Goal: Task Accomplishment & Management: Complete application form

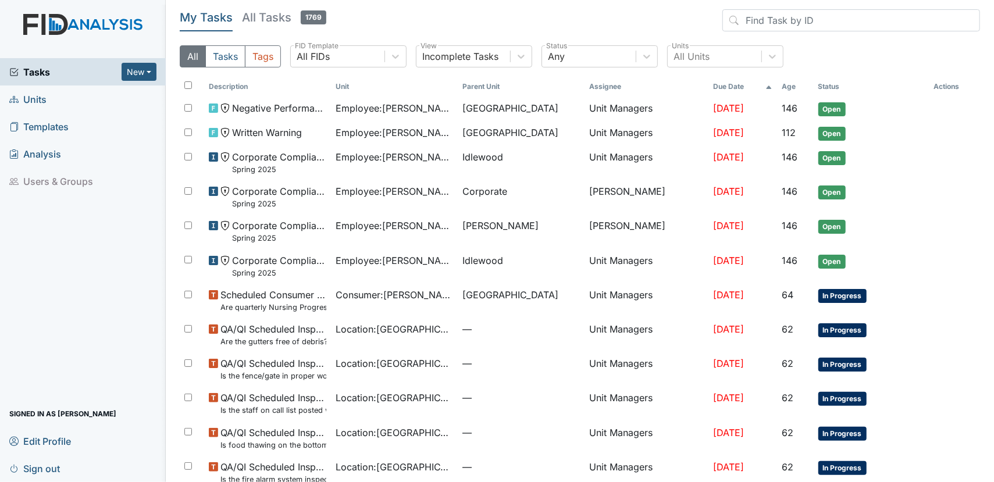
click at [58, 103] on link "Units" at bounding box center [83, 98] width 166 height 27
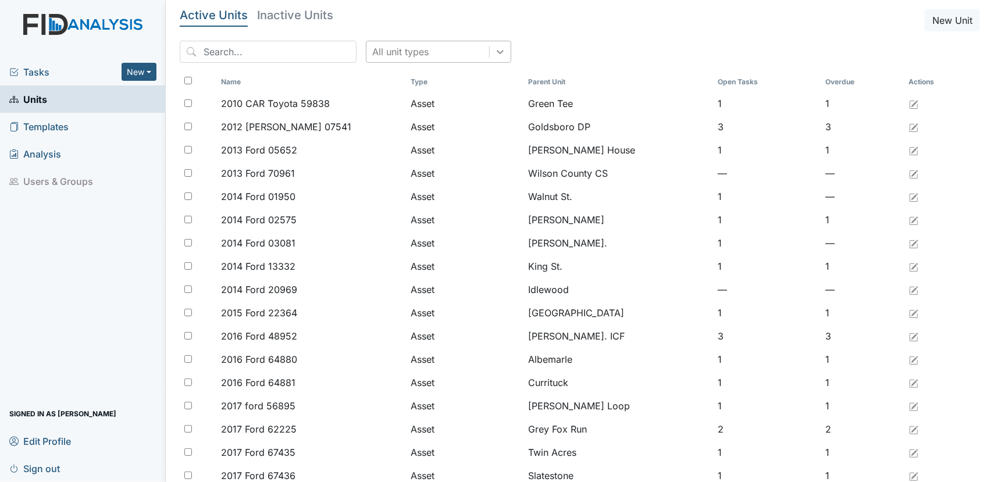
click at [490, 57] on div at bounding box center [500, 51] width 21 height 21
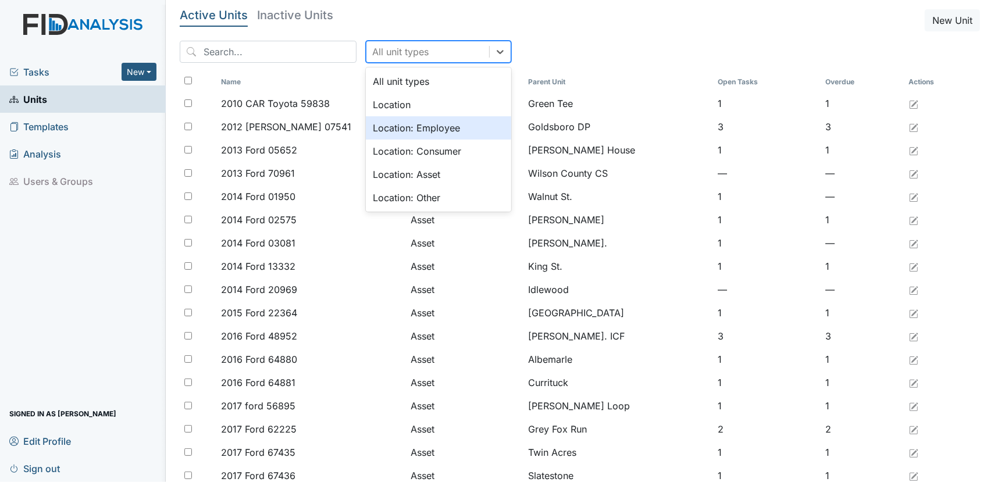
click at [461, 125] on div "Location: Employee" at bounding box center [438, 127] width 145 height 23
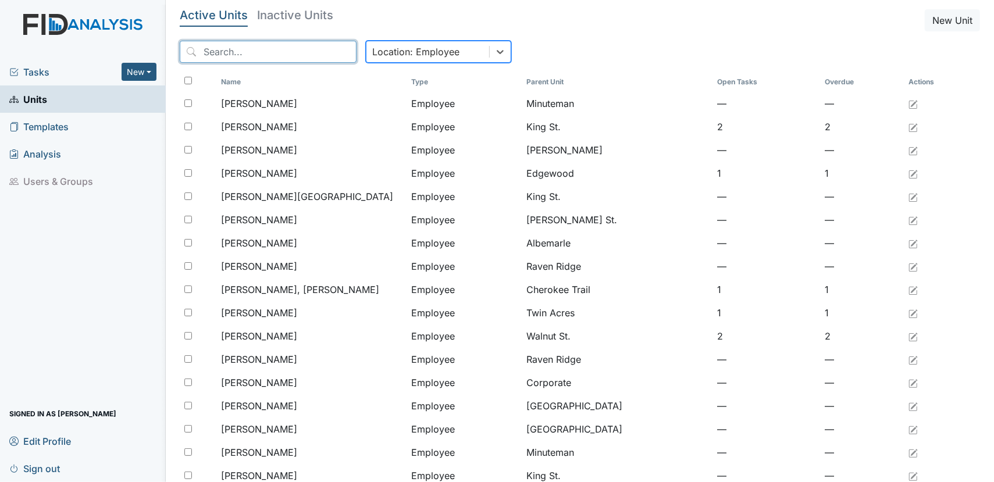
click at [287, 59] on input "search" at bounding box center [268, 52] width 177 height 22
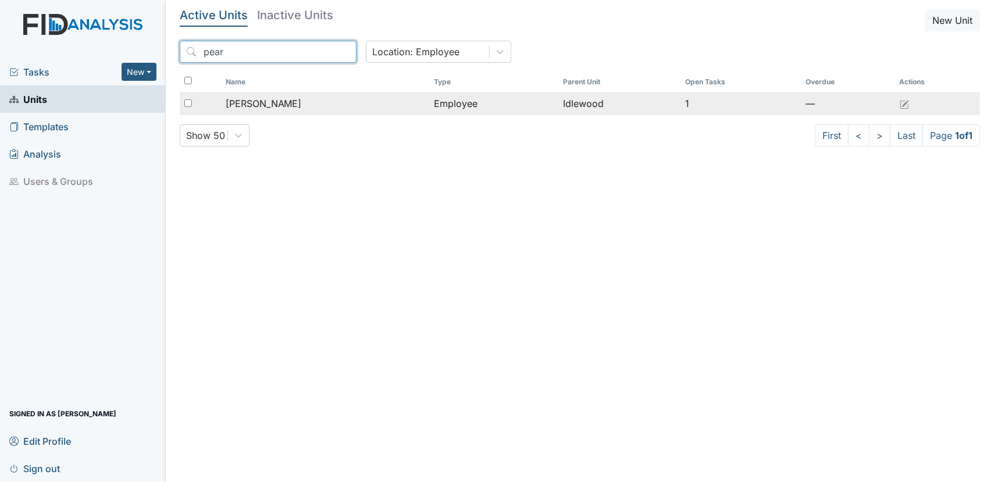
type input "pear"
click at [294, 97] on span "[PERSON_NAME]" at bounding box center [264, 104] width 76 height 14
click at [313, 108] on div "[PERSON_NAME]" at bounding box center [325, 104] width 199 height 14
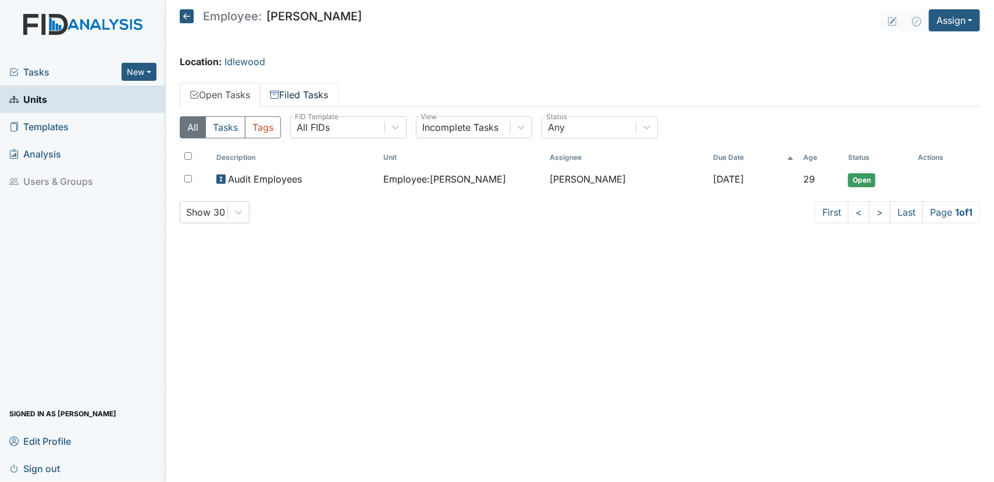
click at [284, 93] on link "Filed Tasks" at bounding box center [299, 95] width 78 height 24
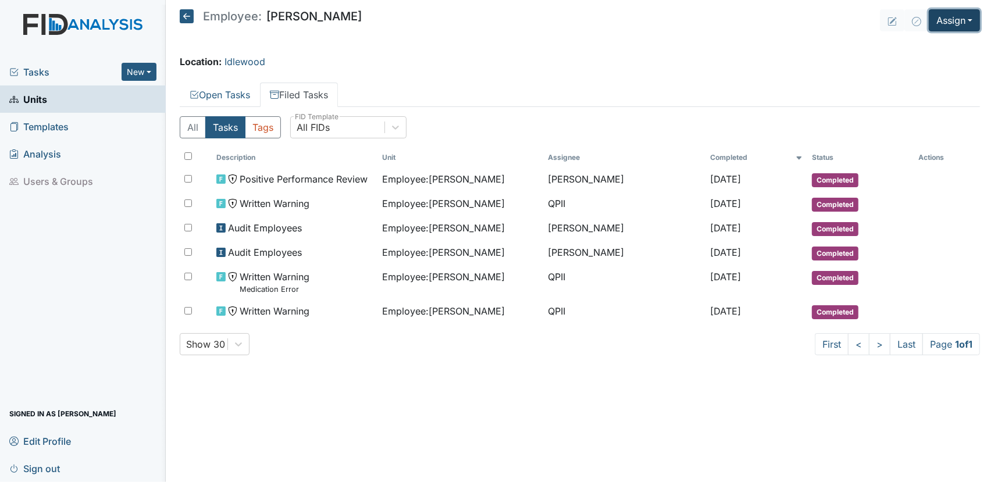
click at [962, 29] on button "Assign" at bounding box center [954, 20] width 51 height 22
click at [954, 47] on link "Assign Form" at bounding box center [926, 47] width 105 height 19
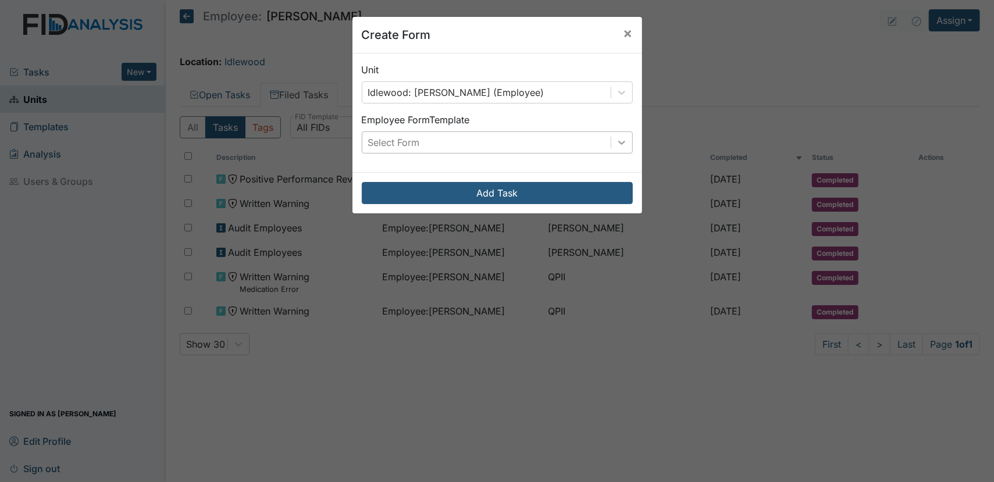
click at [616, 146] on icon at bounding box center [622, 143] width 12 height 12
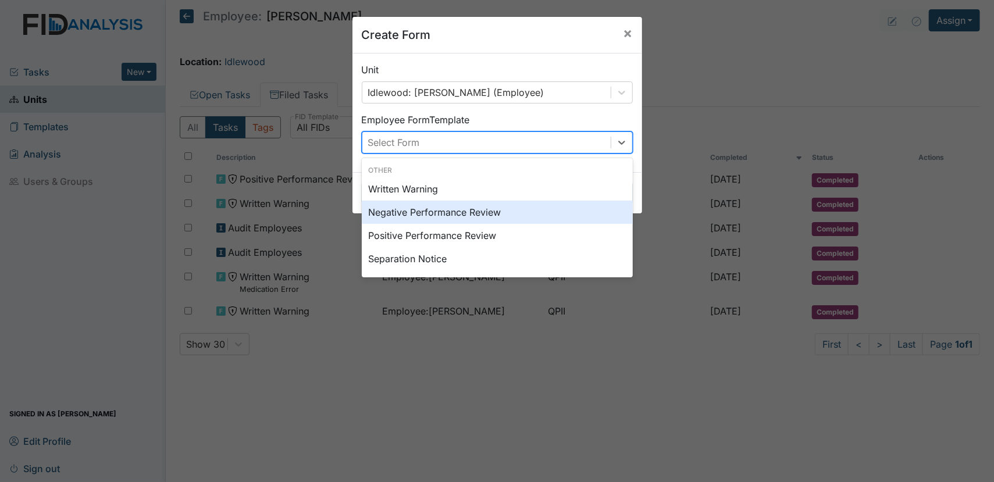
click at [543, 208] on div "Negative Performance Review" at bounding box center [497, 212] width 271 height 23
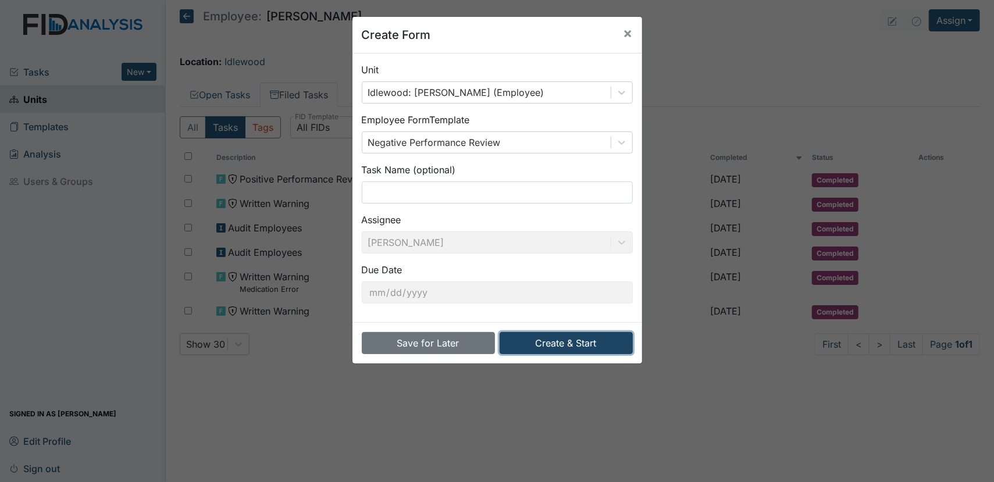
click at [542, 343] on button "Create & Start" at bounding box center [565, 343] width 133 height 22
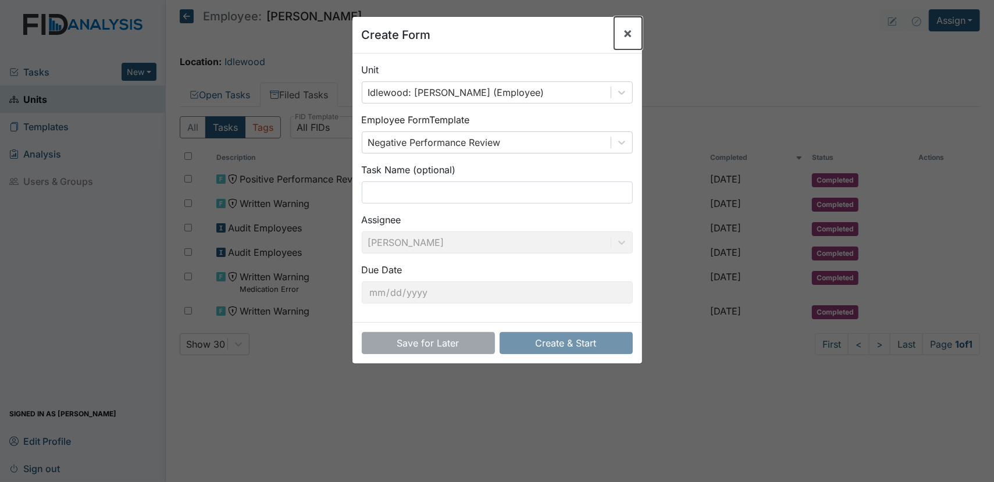
click at [627, 33] on span "×" at bounding box center [627, 32] width 9 height 17
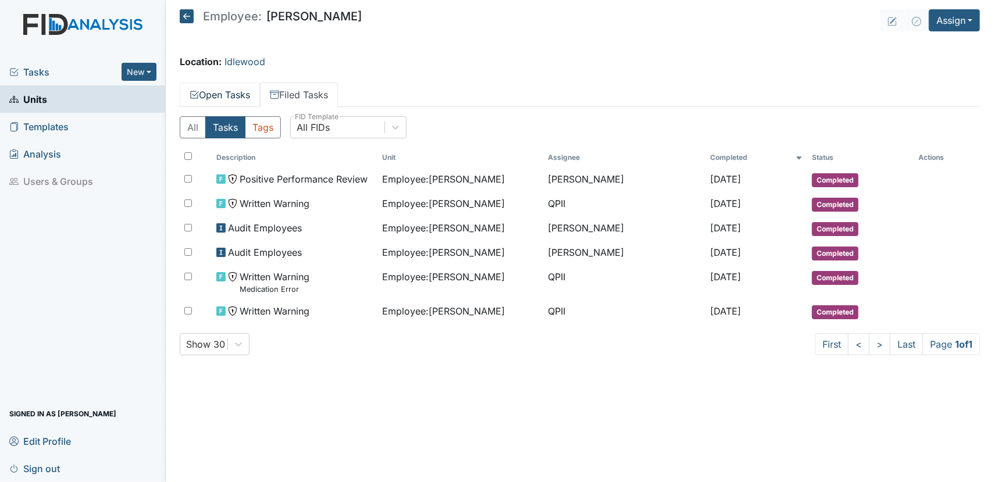
click at [237, 100] on link "Open Tasks" at bounding box center [220, 95] width 80 height 24
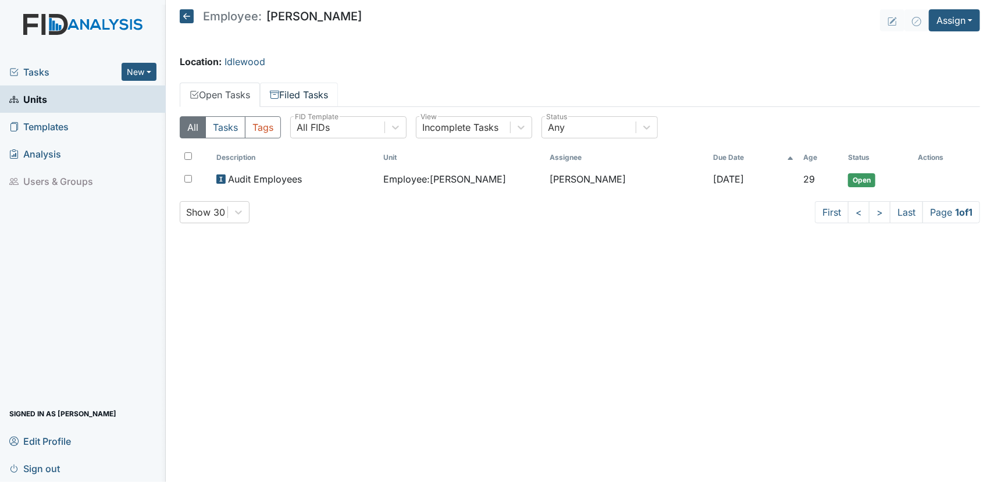
click at [277, 91] on icon at bounding box center [274, 93] width 9 height 4
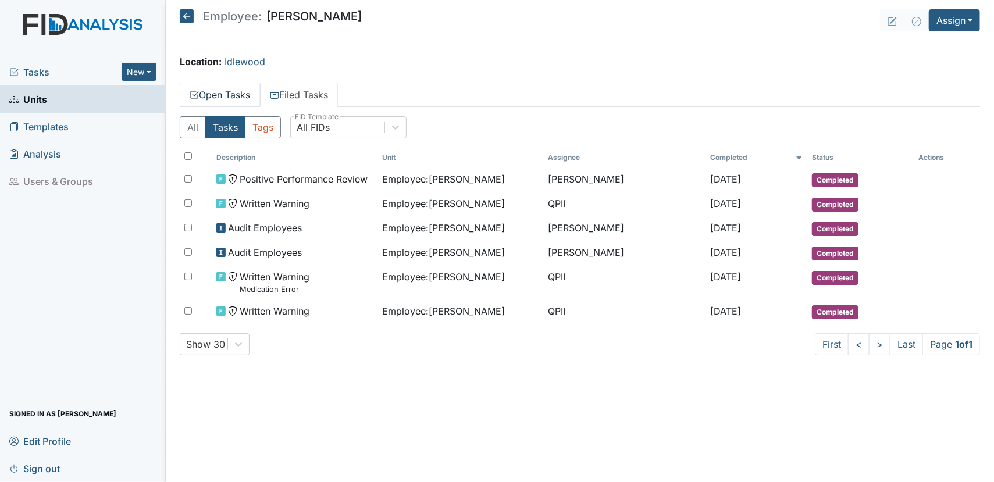
click at [203, 88] on link "Open Tasks" at bounding box center [220, 95] width 80 height 24
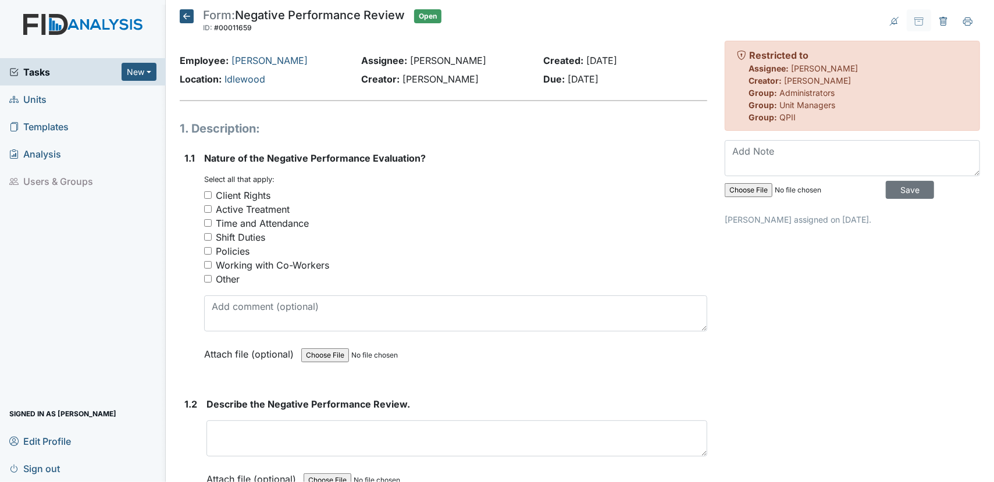
click at [207, 234] on input "Shift Duties" at bounding box center [208, 237] width 8 height 8
checkbox input "true"
click at [206, 263] on input "Working with Co-Workers" at bounding box center [208, 265] width 8 height 8
checkbox input "true"
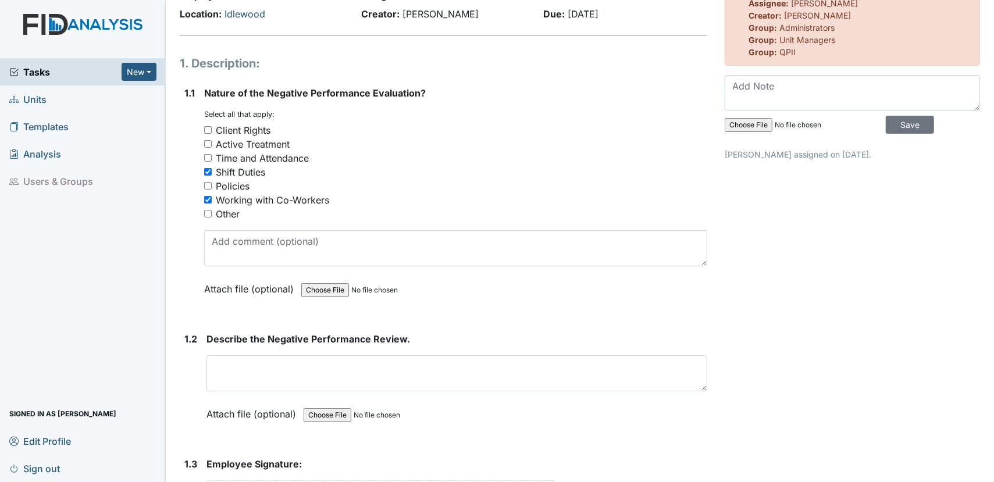
scroll to position [107, 0]
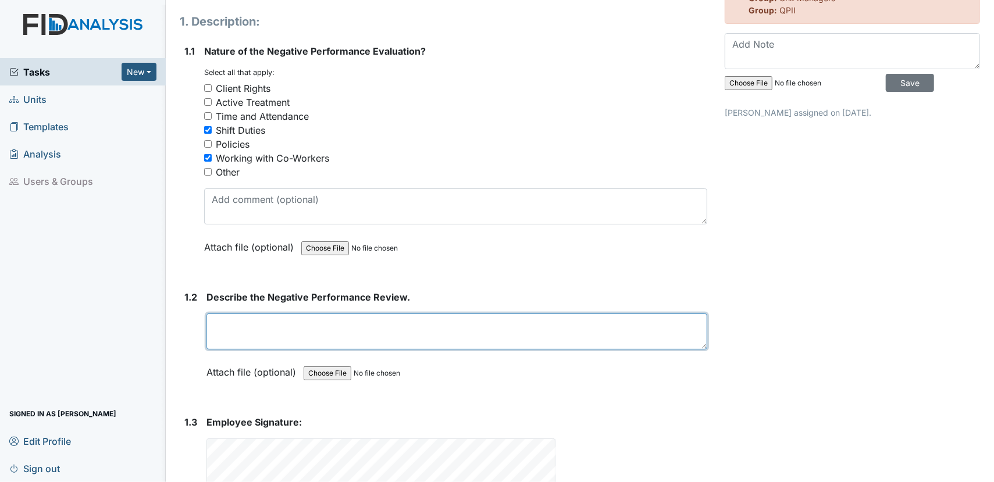
click at [280, 327] on textarea at bounding box center [456, 331] width 501 height 36
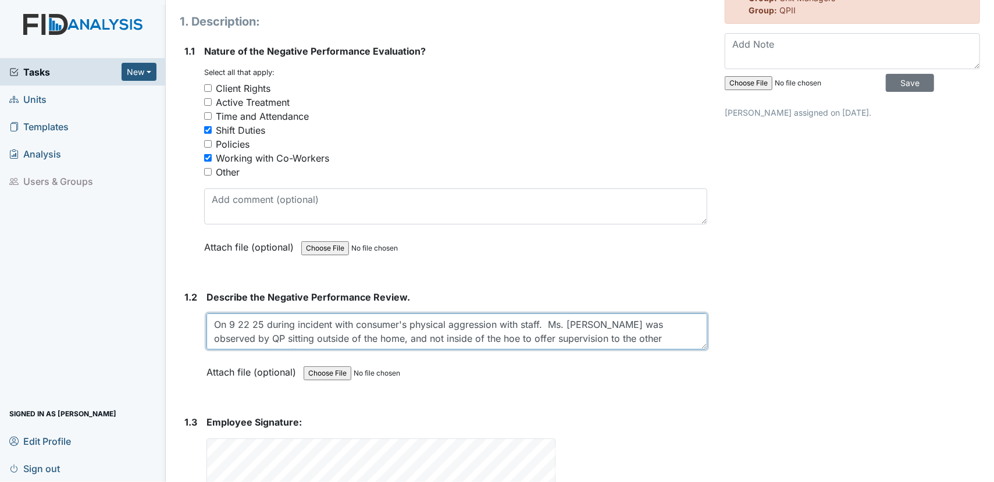
click at [434, 337] on textarea "On 9 22 25 during incident with consumer's physical aggression with staff. Ms. …" at bounding box center [456, 331] width 501 height 36
click at [438, 339] on textarea "On 9 22 25 during incident with consumer's physical aggression with staff. Ms. …" at bounding box center [456, 331] width 501 height 36
click at [454, 339] on textarea "On 9 22 25 during incident with consumer's physical aggression with staff. Ms. …" at bounding box center [456, 331] width 501 height 36
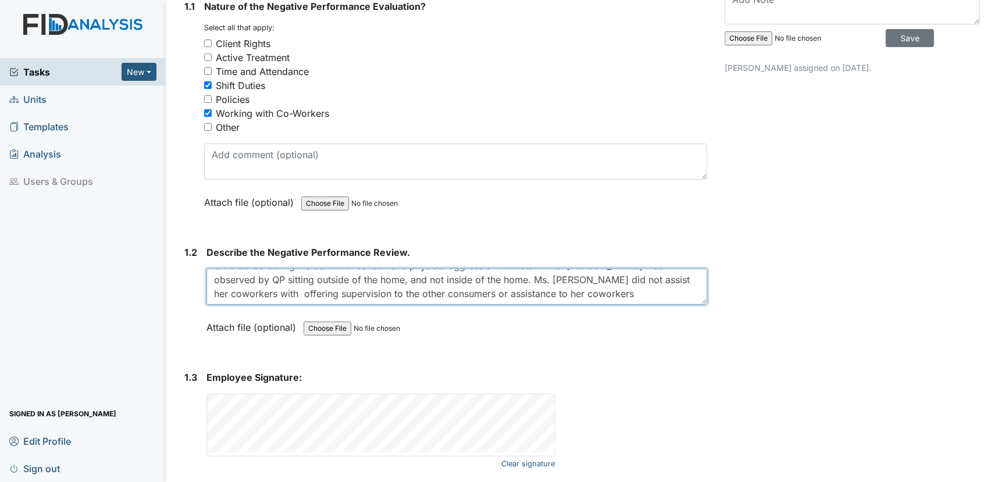
scroll to position [190, 0]
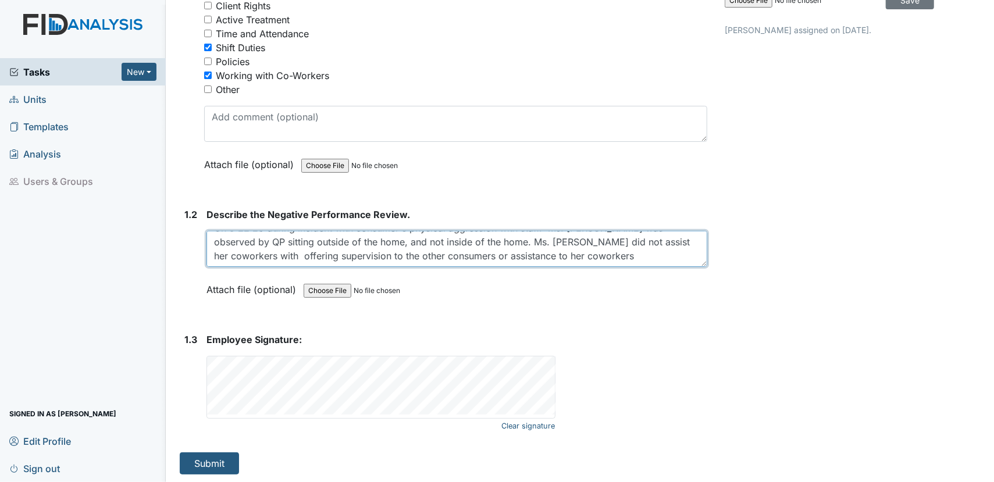
type textarea "On 9 22 25 during incident with consumer's physical aggression with staff. Ms. …"
click at [0, 320] on div "Tasks New Form Inspection Document Bundle Units Templates Analysis Users & Grou…" at bounding box center [83, 270] width 166 height 424
click at [686, 385] on div "Clear signature This field is required." at bounding box center [456, 387] width 501 height 63
click at [293, 458] on div "1. Description: 1.1 Nature of the Negative Performance Evaluation? You must sel…" at bounding box center [443, 202] width 527 height 544
click at [203, 372] on div "1.3 Employee Signature: Clear signature This field is required." at bounding box center [443, 383] width 527 height 101
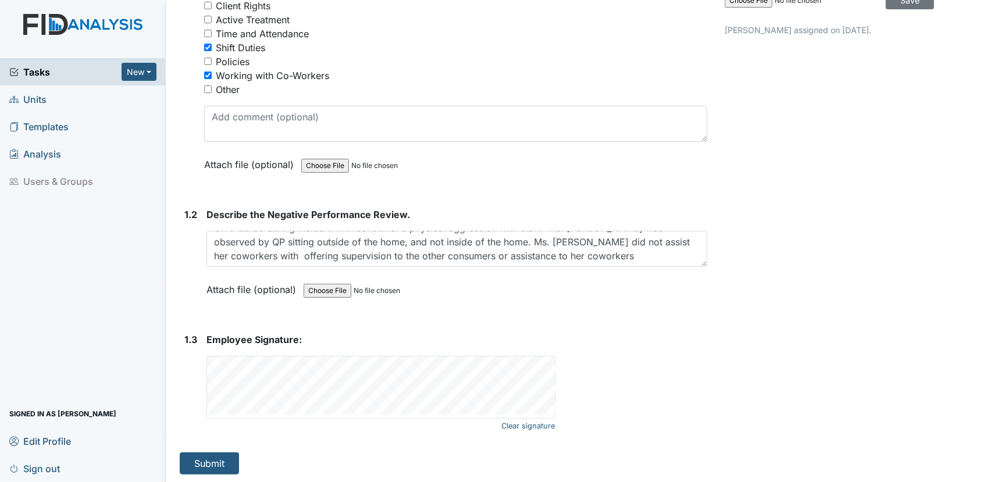
click at [395, 315] on div "1. Description: 1.1 Nature of the Negative Performance Evaluation? You must sel…" at bounding box center [443, 202] width 527 height 544
click at [704, 396] on div "Form: Negative Performance Review ID: #00011659 Open Autosaving... Employee: Pe…" at bounding box center [443, 147] width 545 height 655
click at [512, 422] on link "Clear signature" at bounding box center [527, 426] width 53 height 16
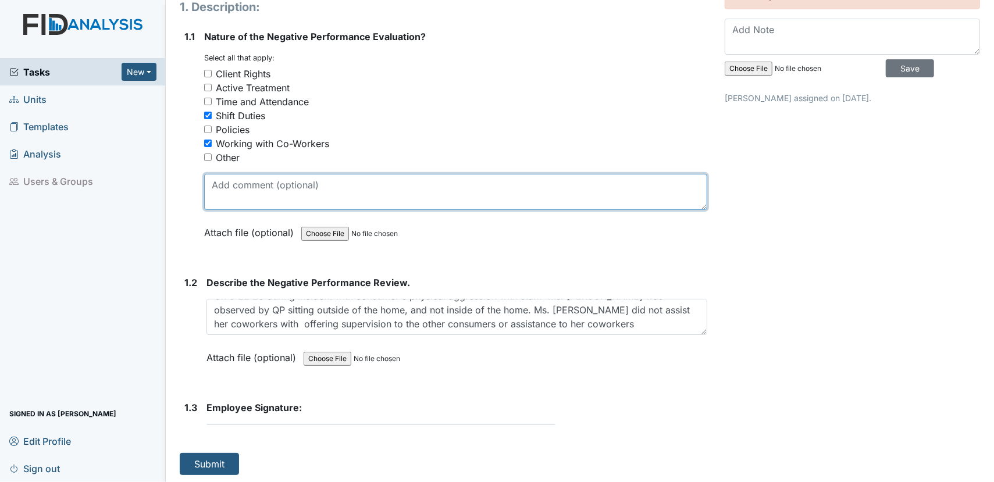
drag, startPoint x: 242, startPoint y: 190, endPoint x: 239, endPoint y: 202, distance: 12.6
click at [239, 202] on textarea at bounding box center [455, 192] width 503 height 36
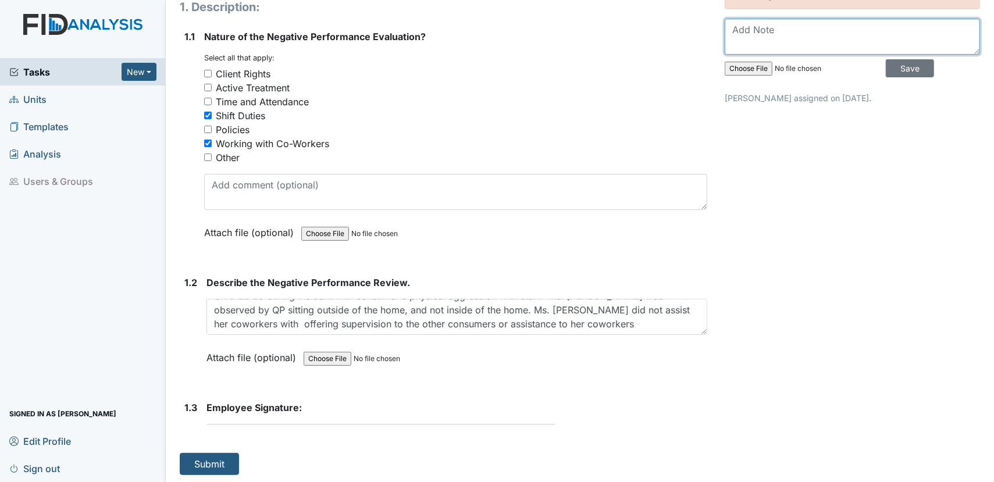
click at [744, 44] on textarea at bounding box center [851, 37] width 255 height 36
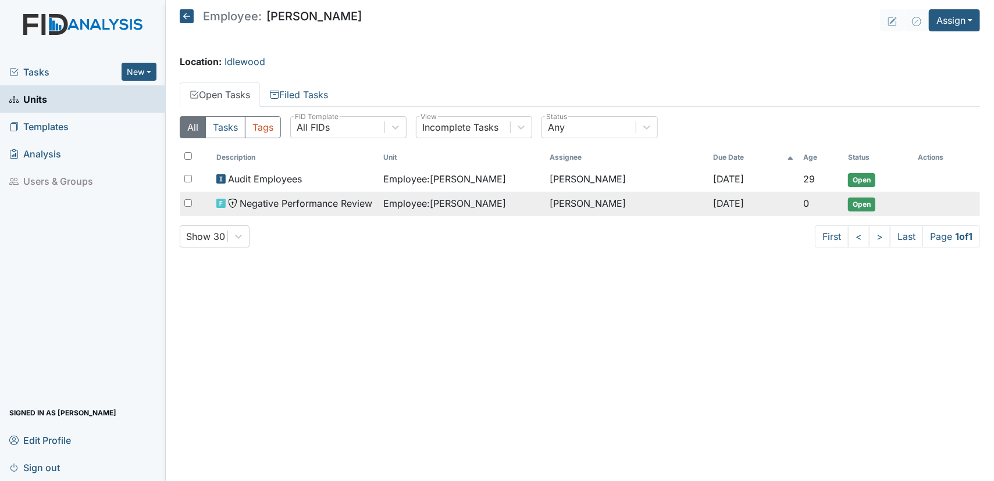
click at [843, 204] on td "Open" at bounding box center [878, 204] width 70 height 24
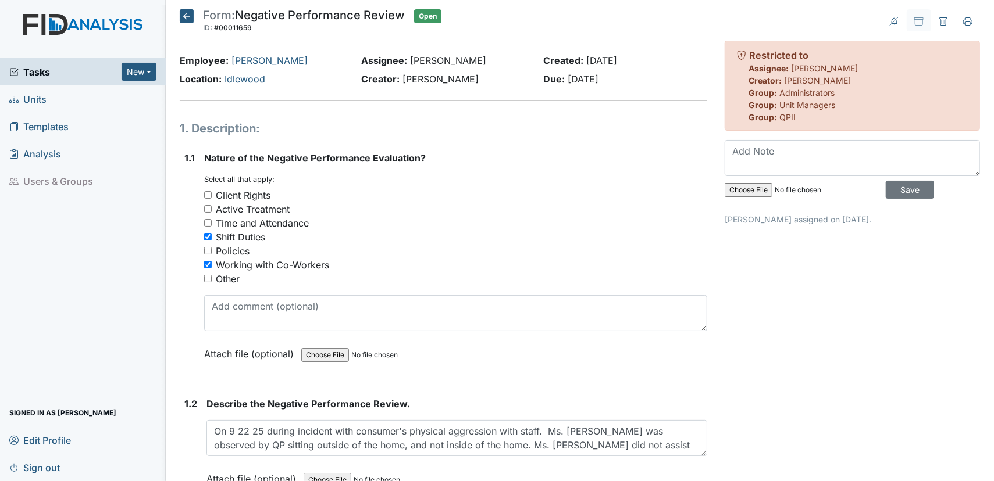
scroll to position [190, 0]
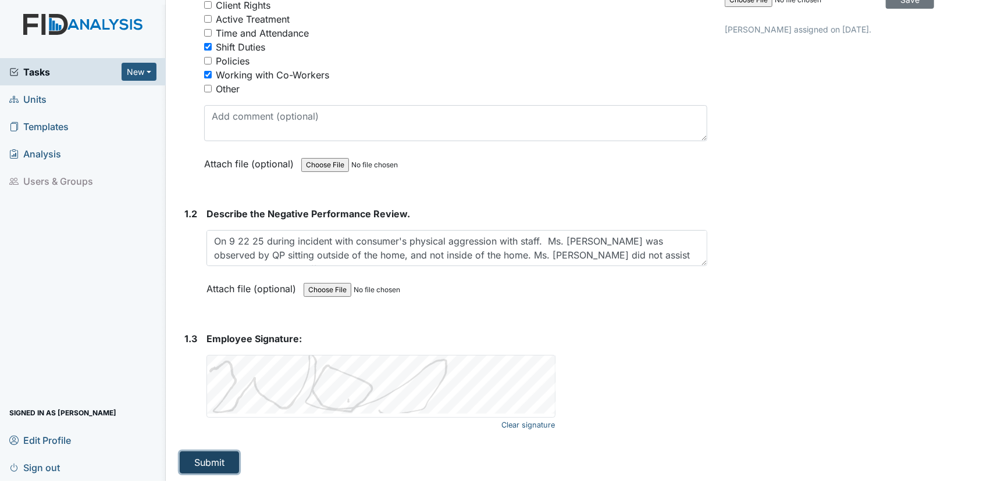
click at [201, 456] on button "Submit" at bounding box center [209, 463] width 59 height 22
